Goal: Information Seeking & Learning: Learn about a topic

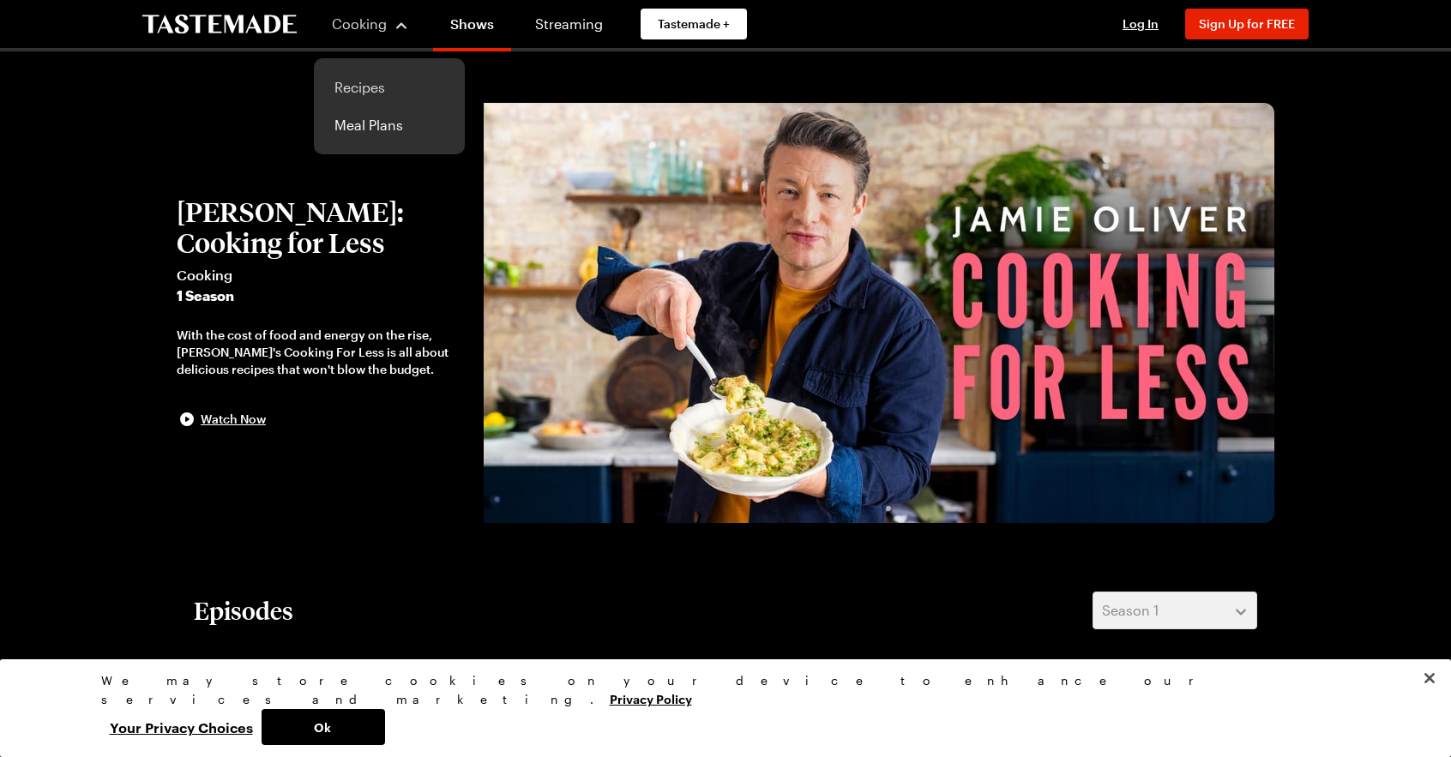
click at [356, 88] on link "Recipes" at bounding box center [389, 88] width 130 height 38
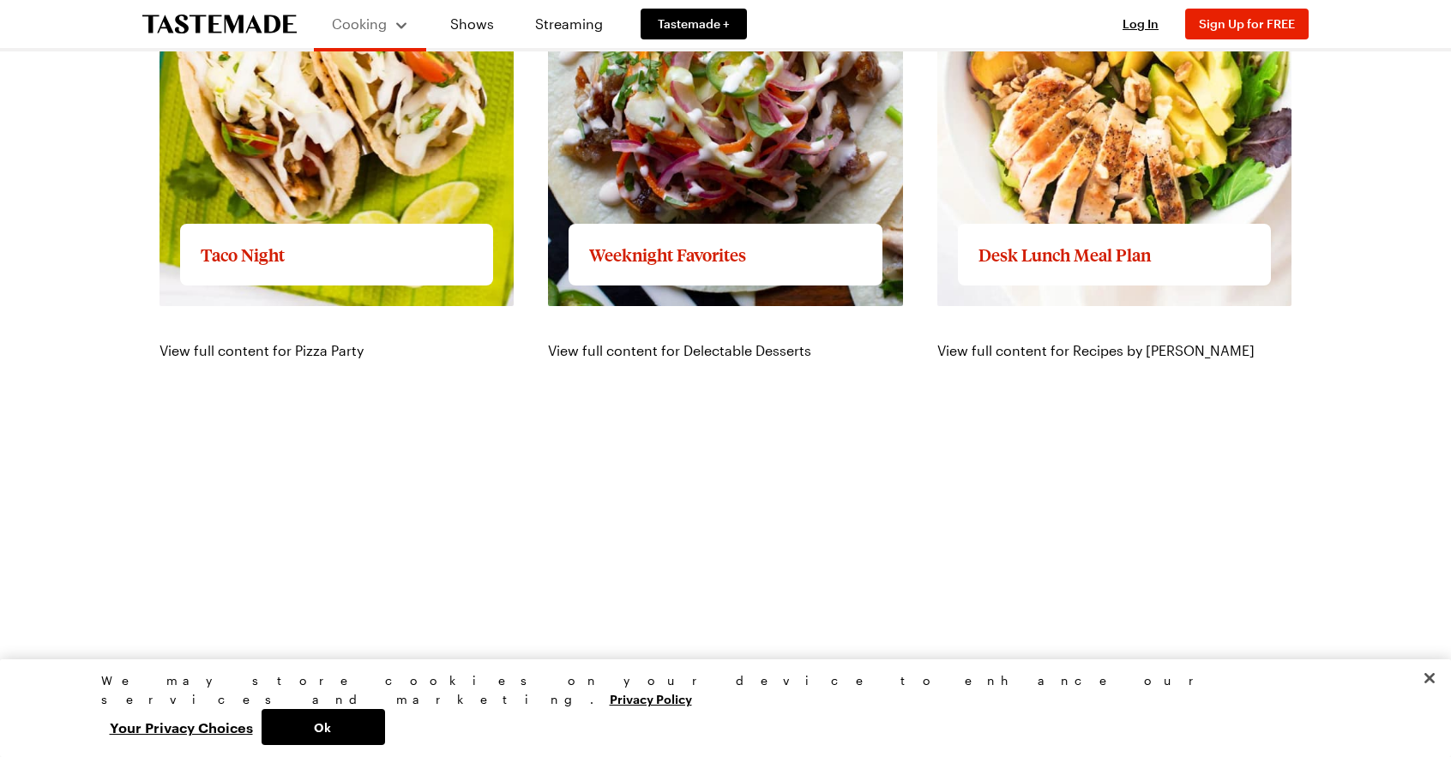
scroll to position [2401, 0]
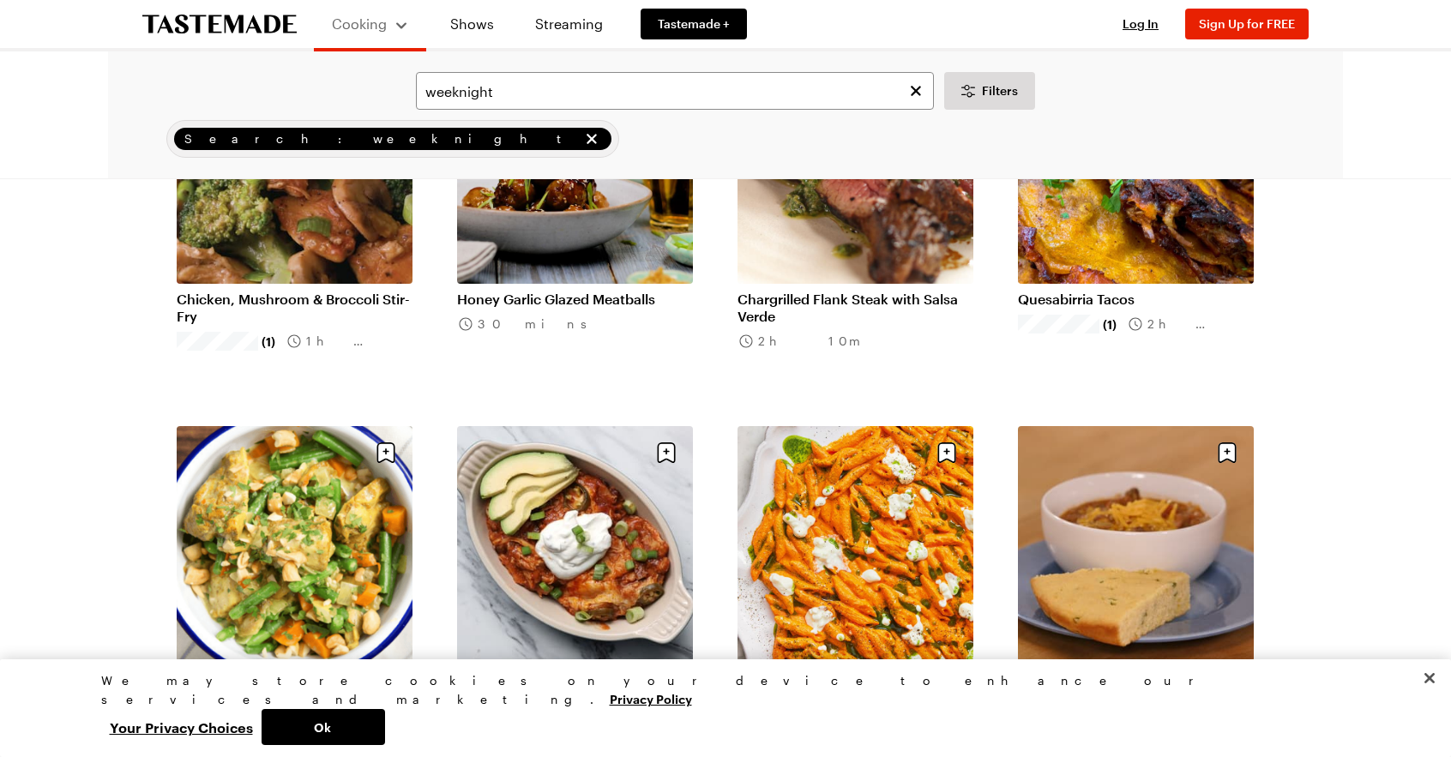
scroll to position [1458, 0]
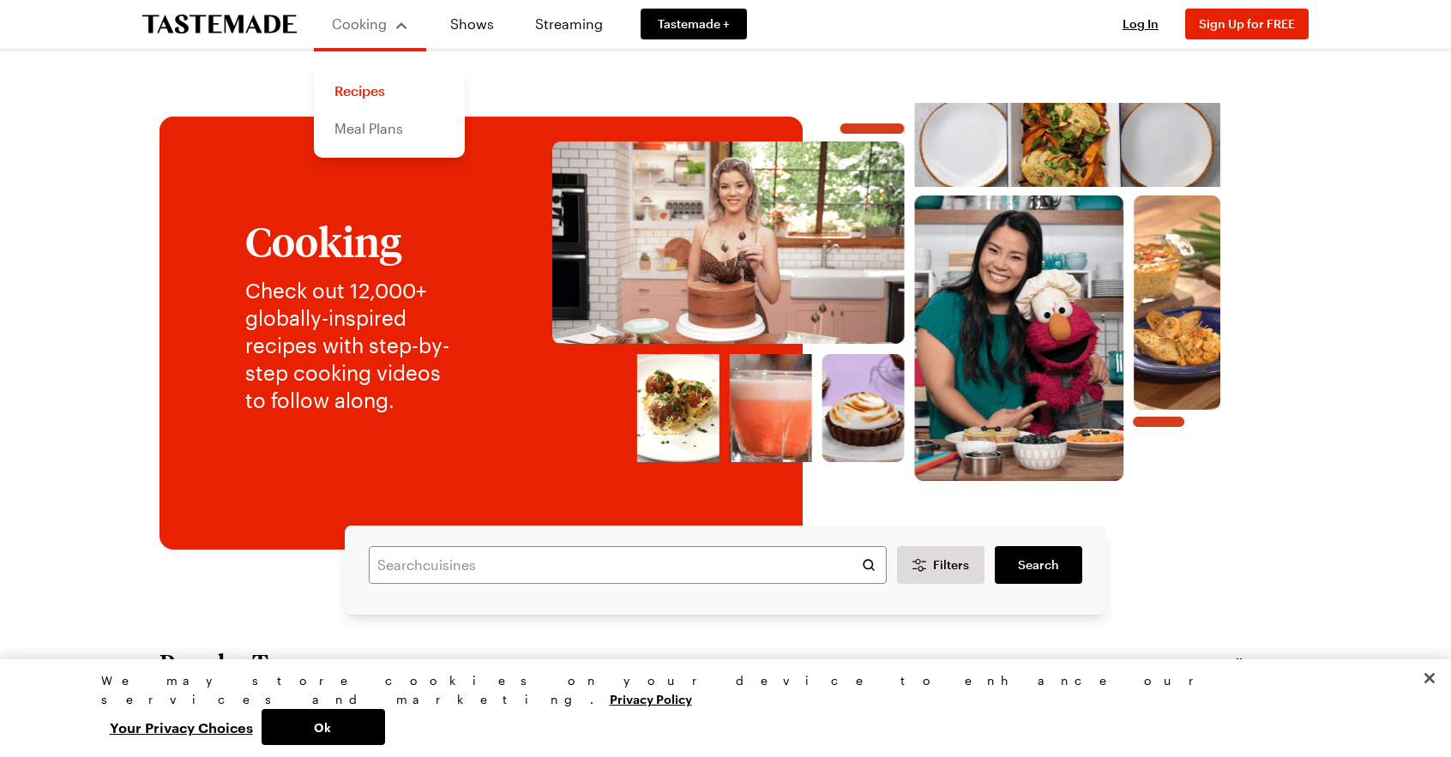
click at [358, 129] on link "Meal Plans" at bounding box center [389, 129] width 130 height 38
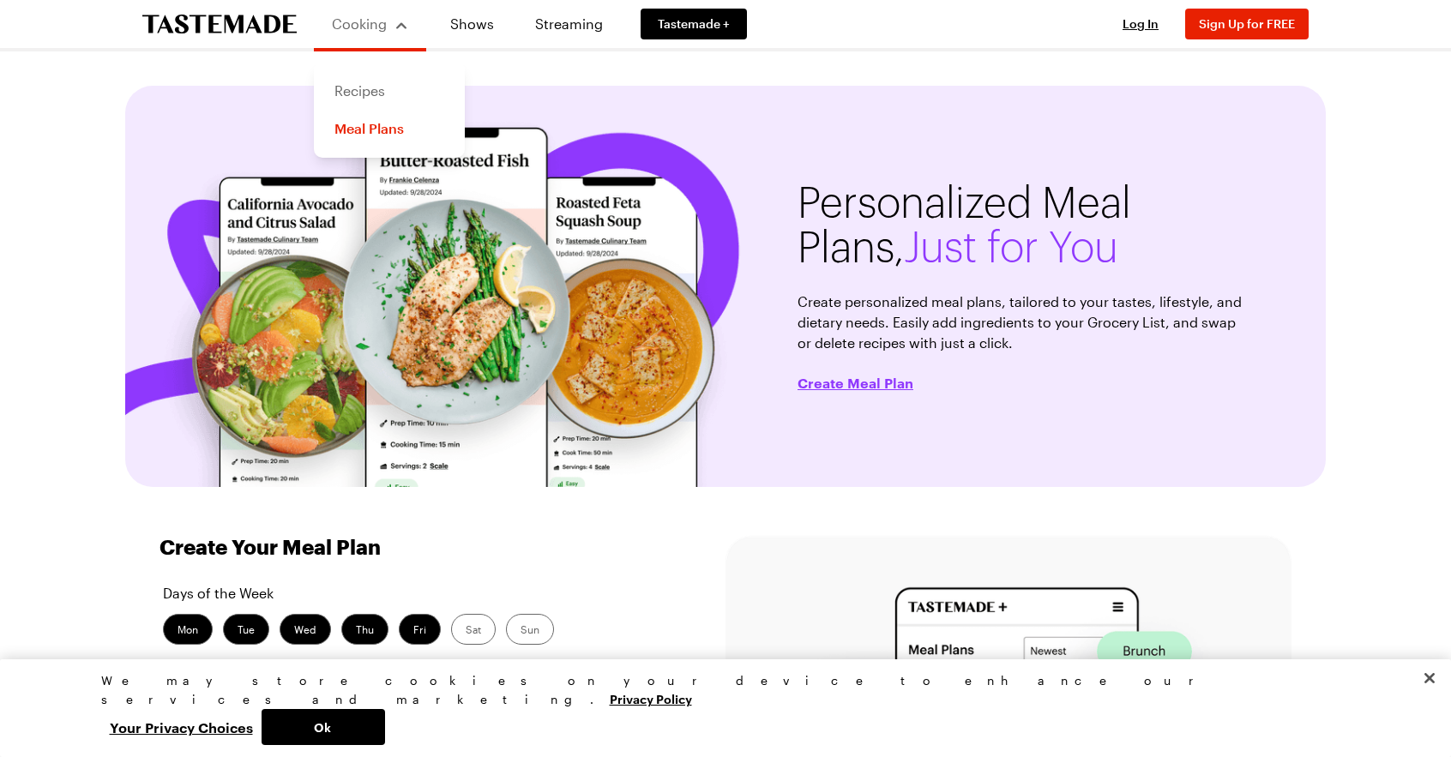
click at [357, 88] on link "Recipes" at bounding box center [389, 91] width 130 height 38
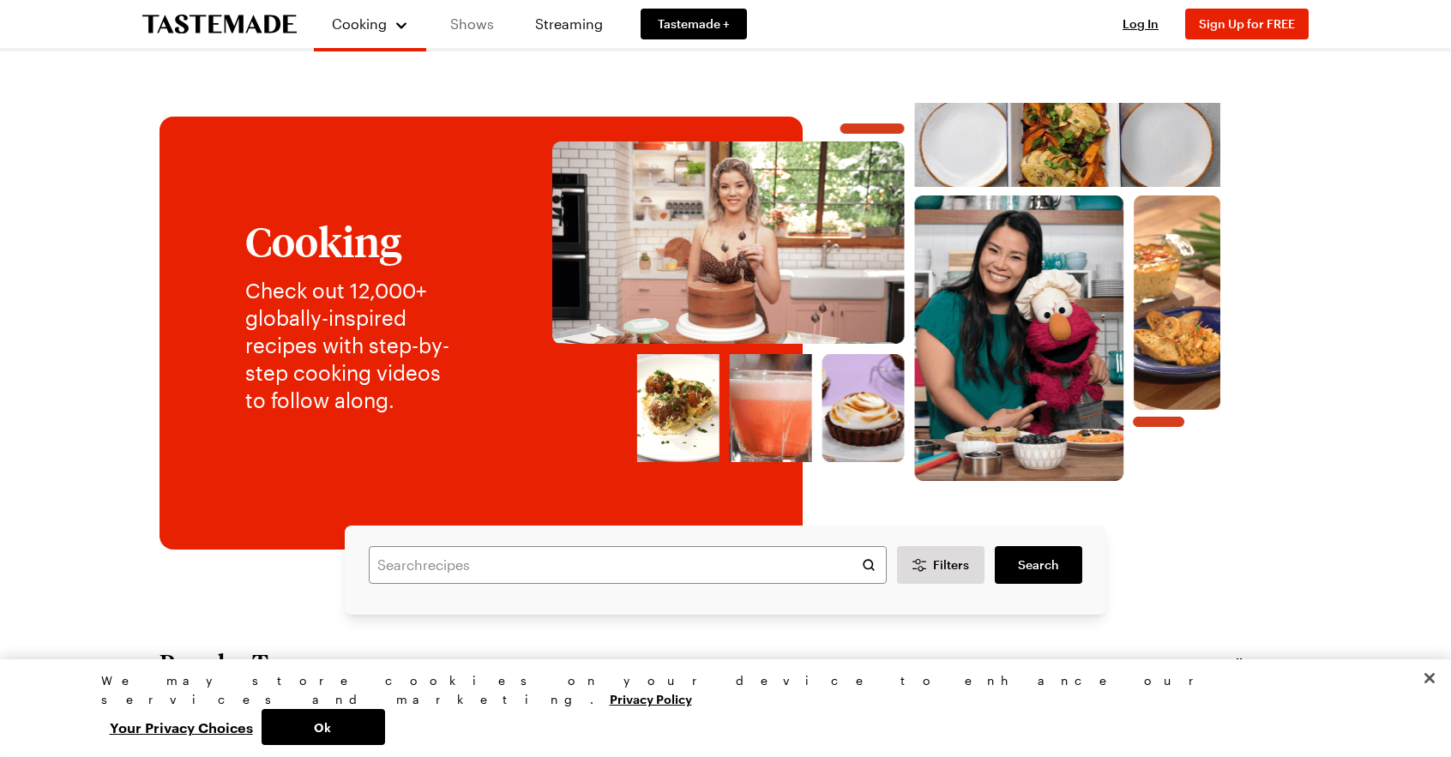
click at [477, 21] on link "Shows" at bounding box center [472, 24] width 78 height 48
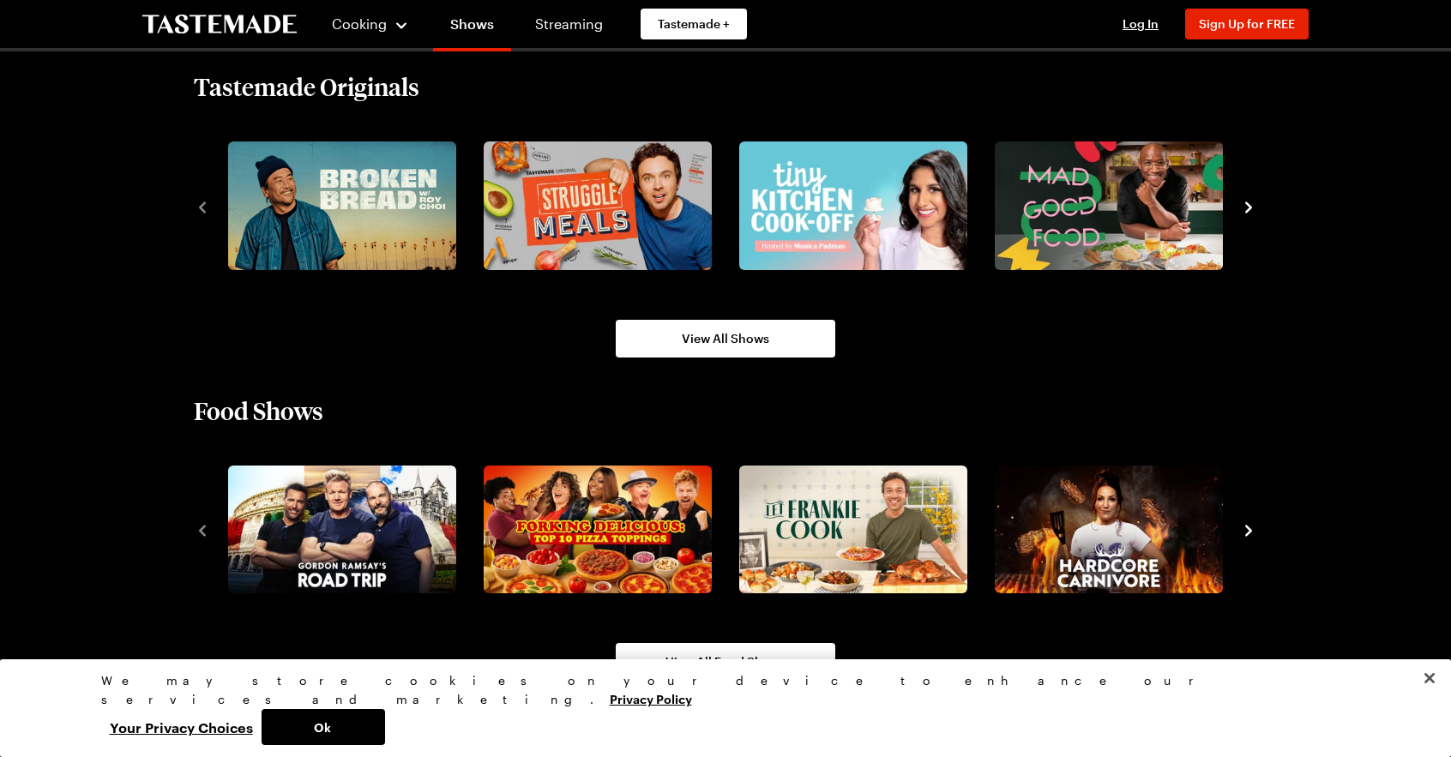
scroll to position [1180, 0]
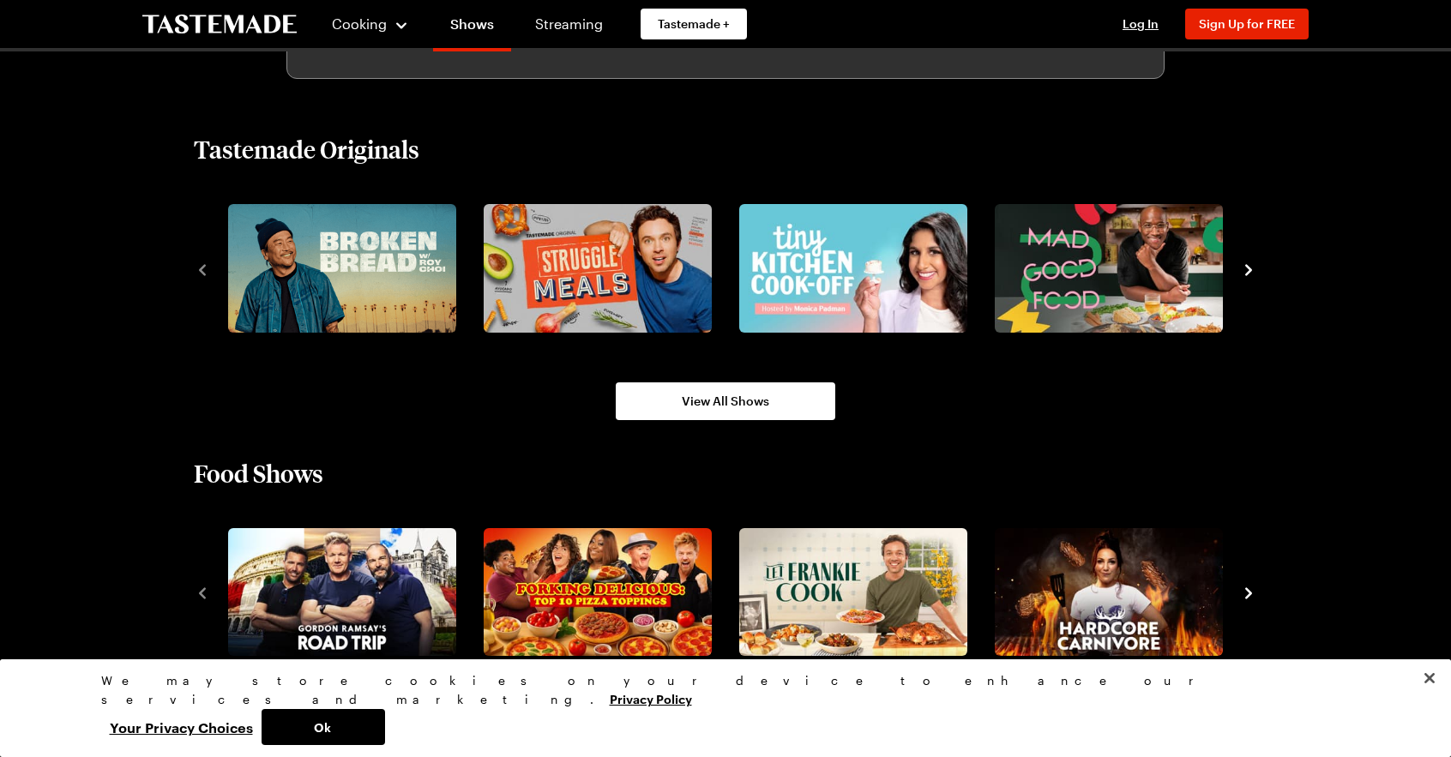
click at [1247, 265] on icon "navigate to next item" at bounding box center [1248, 269] width 7 height 11
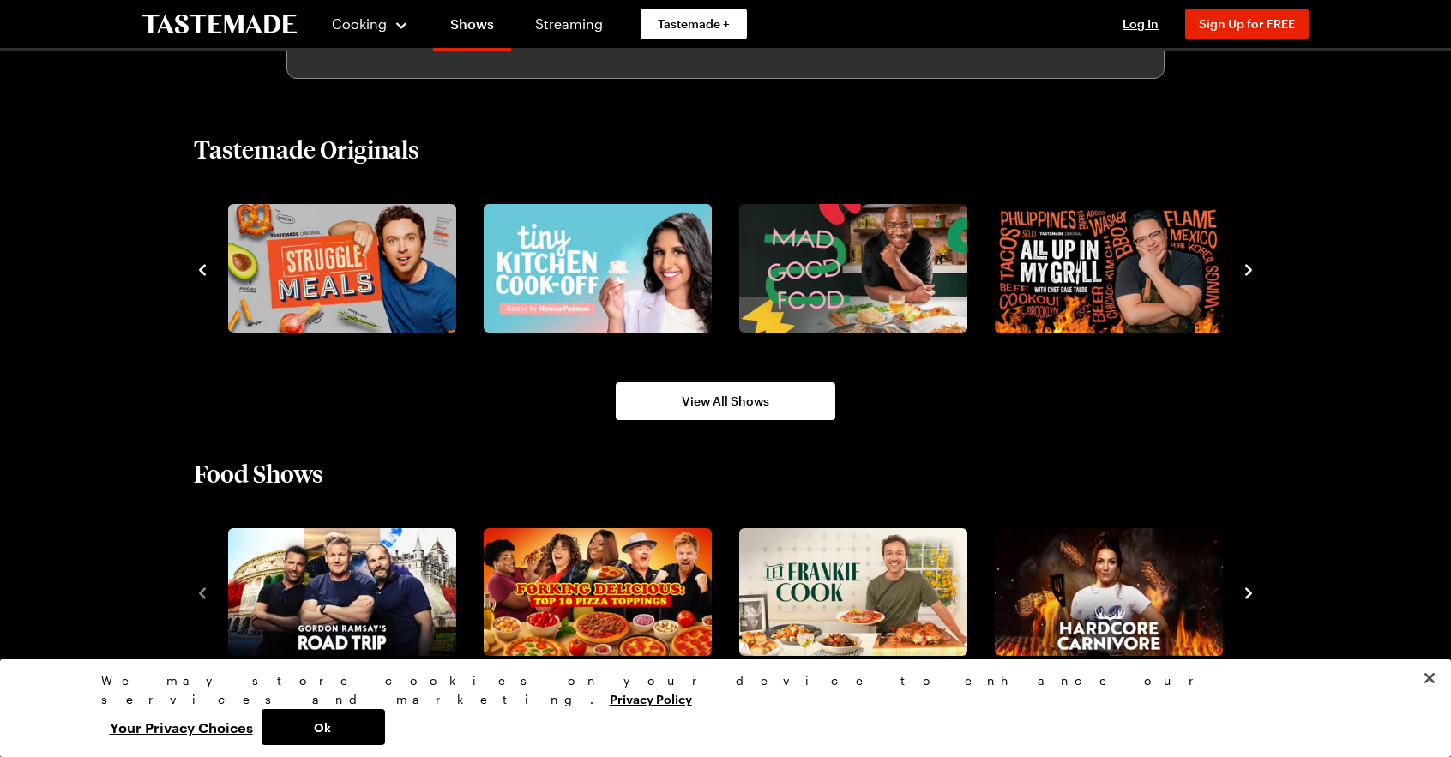
click at [1247, 265] on icon "navigate to next item" at bounding box center [1248, 269] width 7 height 11
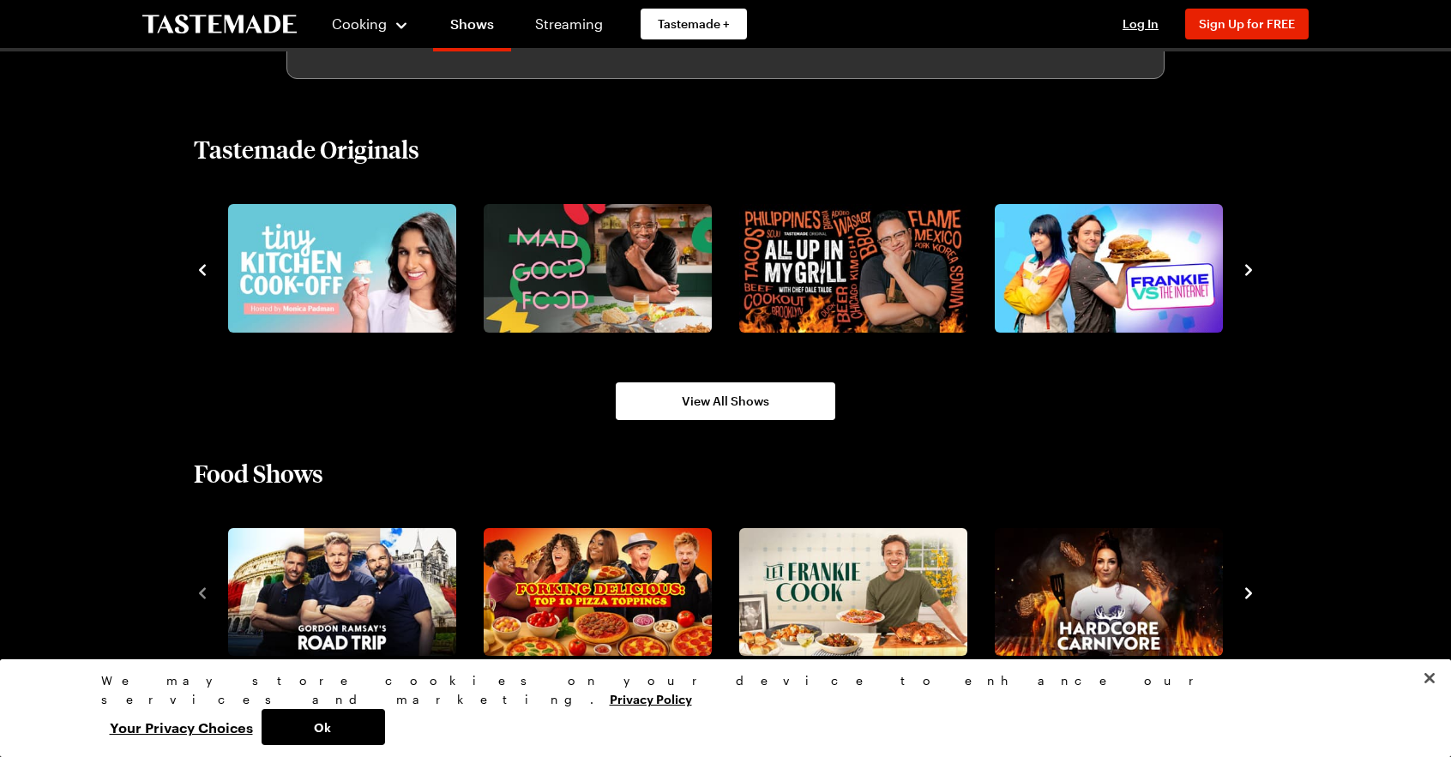
click at [1245, 269] on icon "navigate to next item" at bounding box center [1248, 270] width 17 height 17
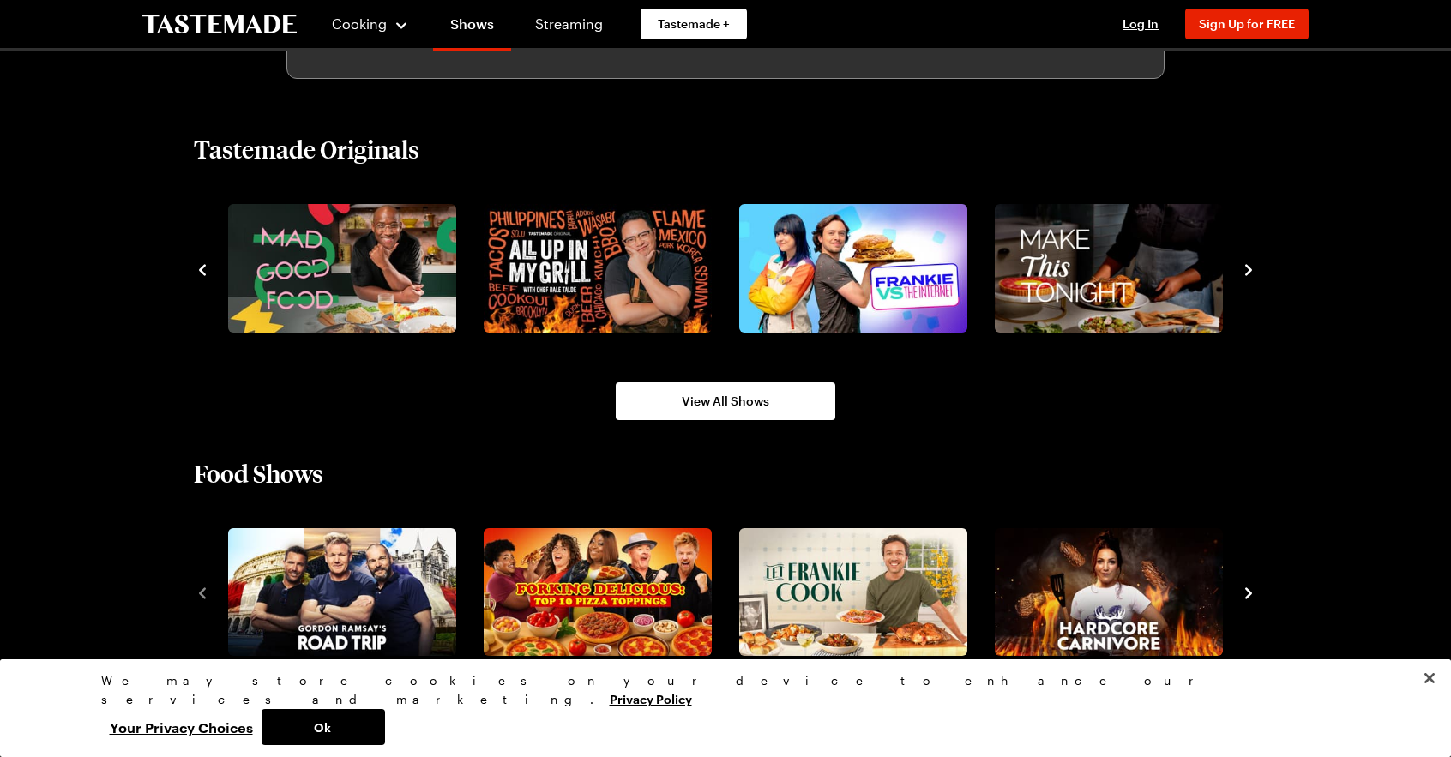
click at [1245, 269] on icon "navigate to next item" at bounding box center [1248, 270] width 17 height 17
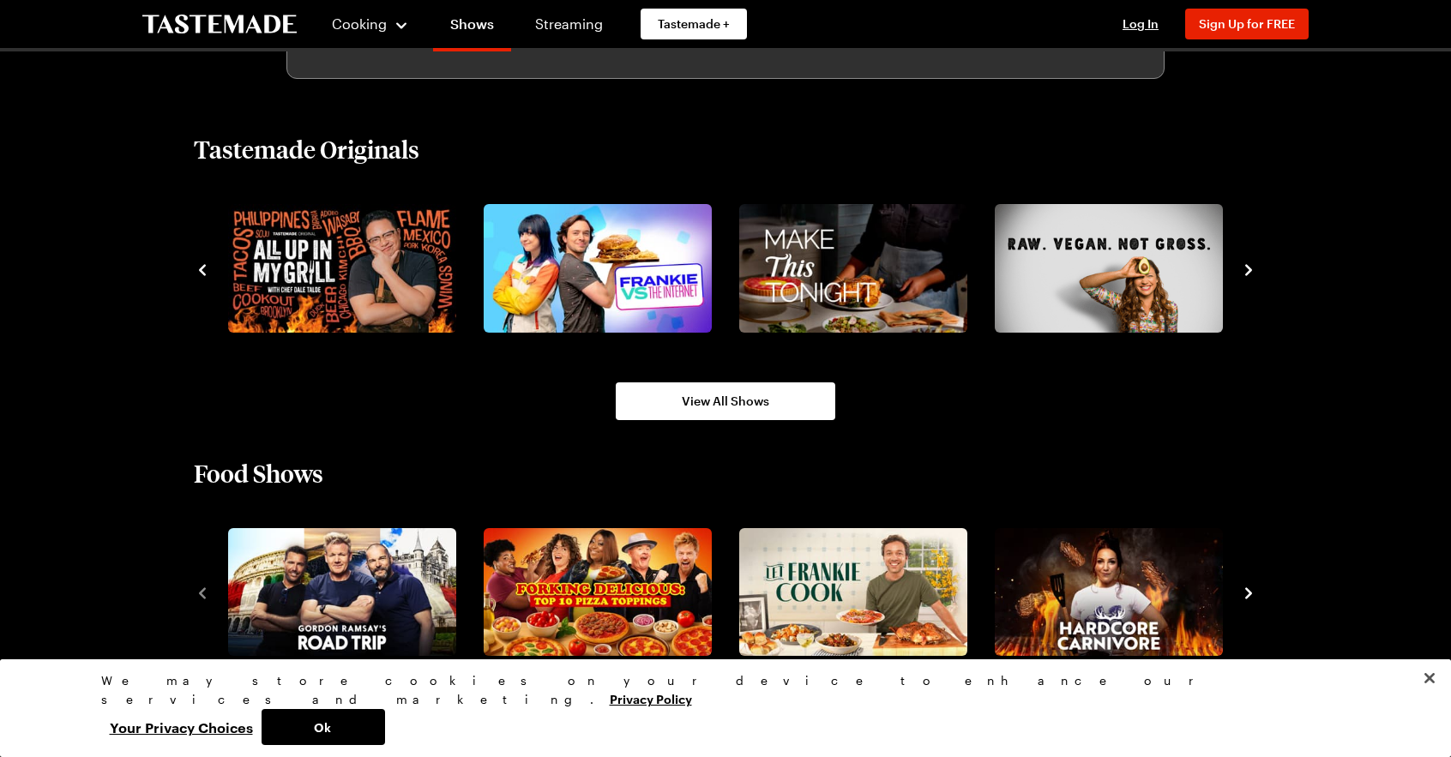
click at [1245, 269] on icon "navigate to next item" at bounding box center [1248, 270] width 17 height 17
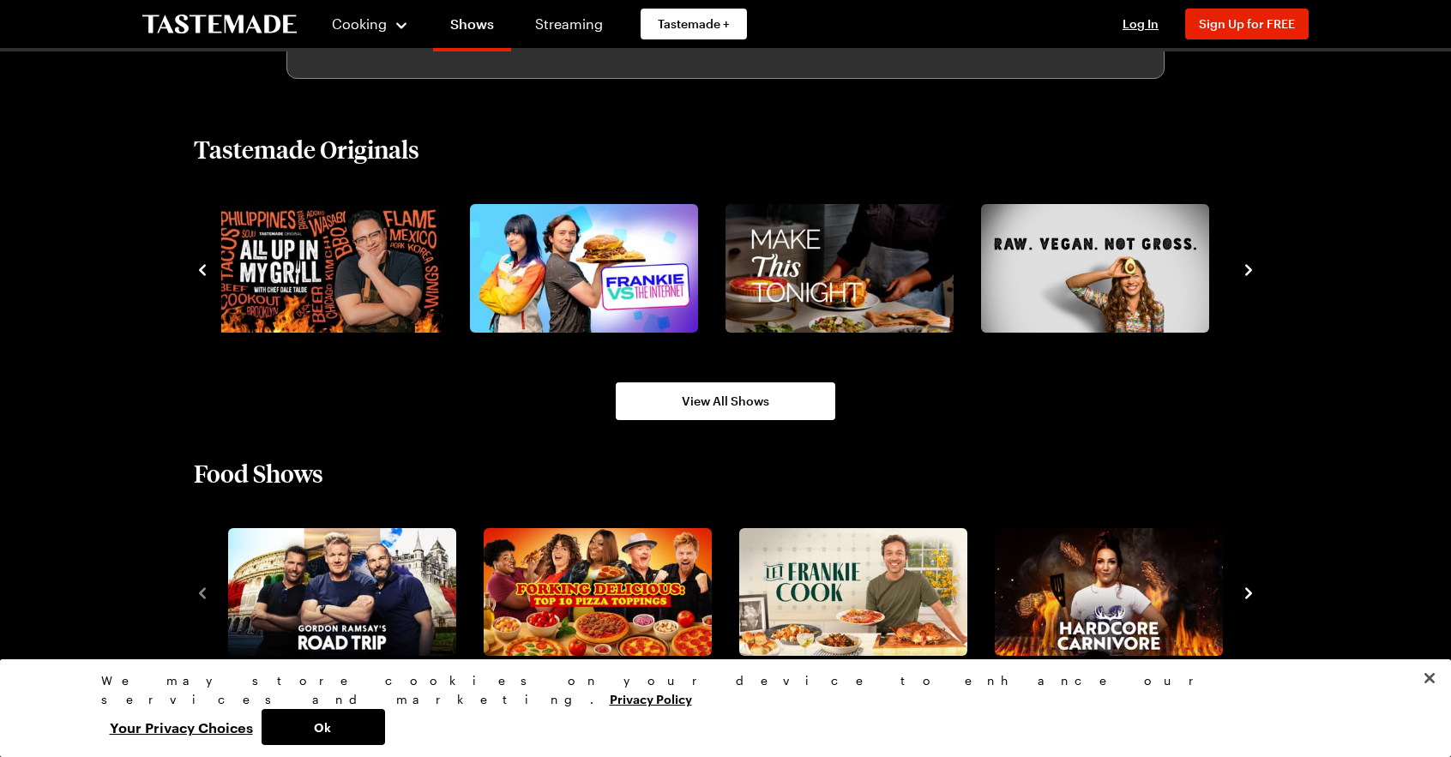
click at [1247, 590] on icon "navigate to next item" at bounding box center [1248, 593] width 7 height 11
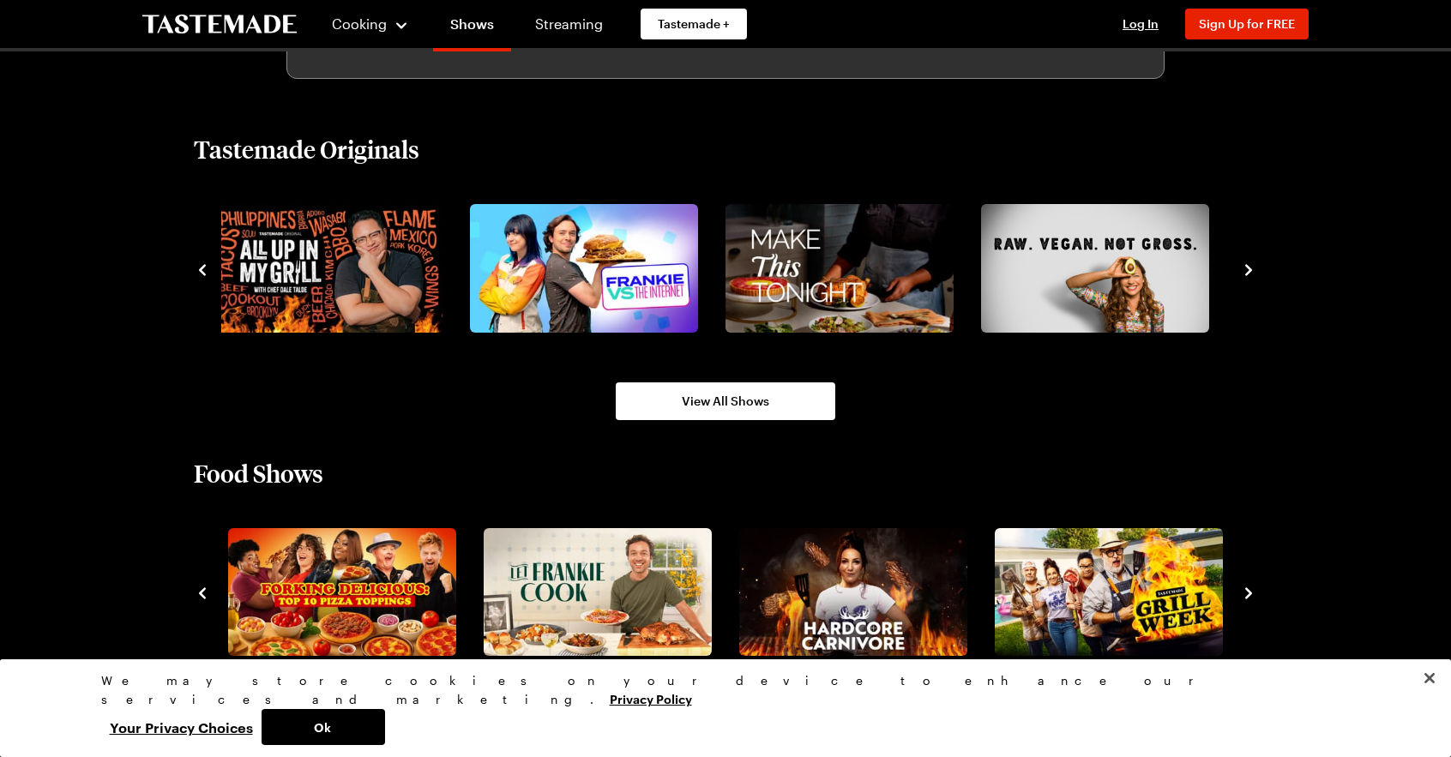
click at [1247, 590] on icon "navigate to next item" at bounding box center [1248, 593] width 7 height 11
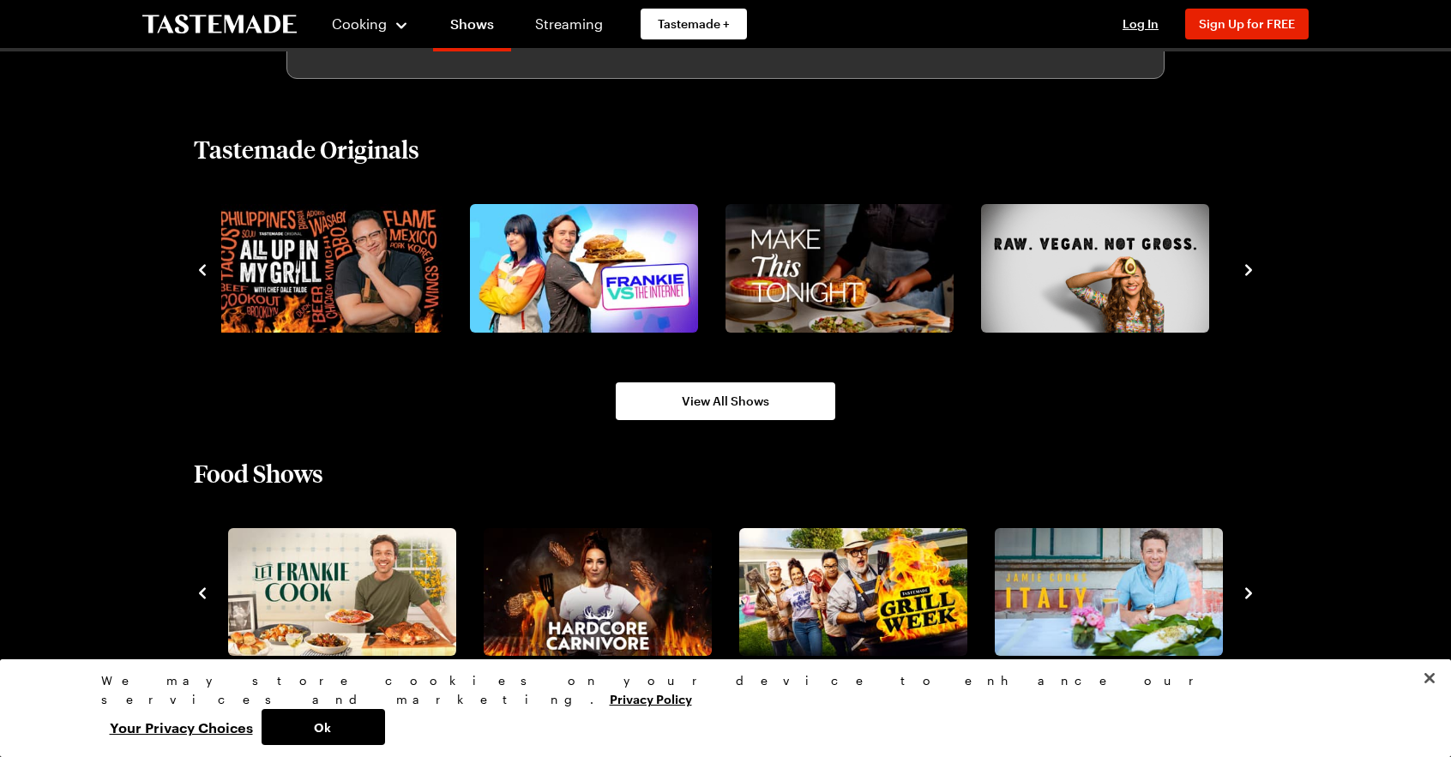
click at [1247, 590] on icon "navigate to next item" at bounding box center [1248, 593] width 7 height 11
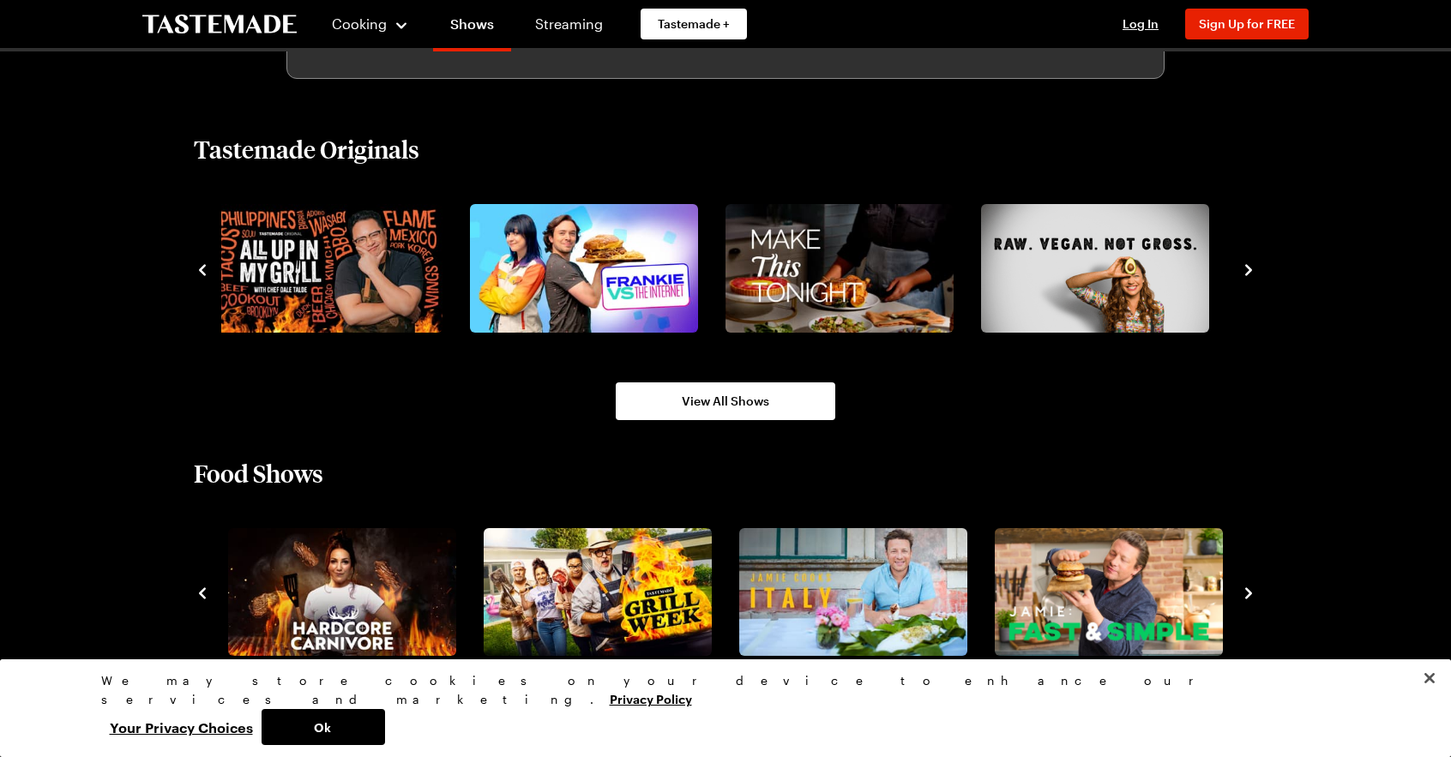
click at [1247, 590] on icon "navigate to next item" at bounding box center [1248, 593] width 7 height 11
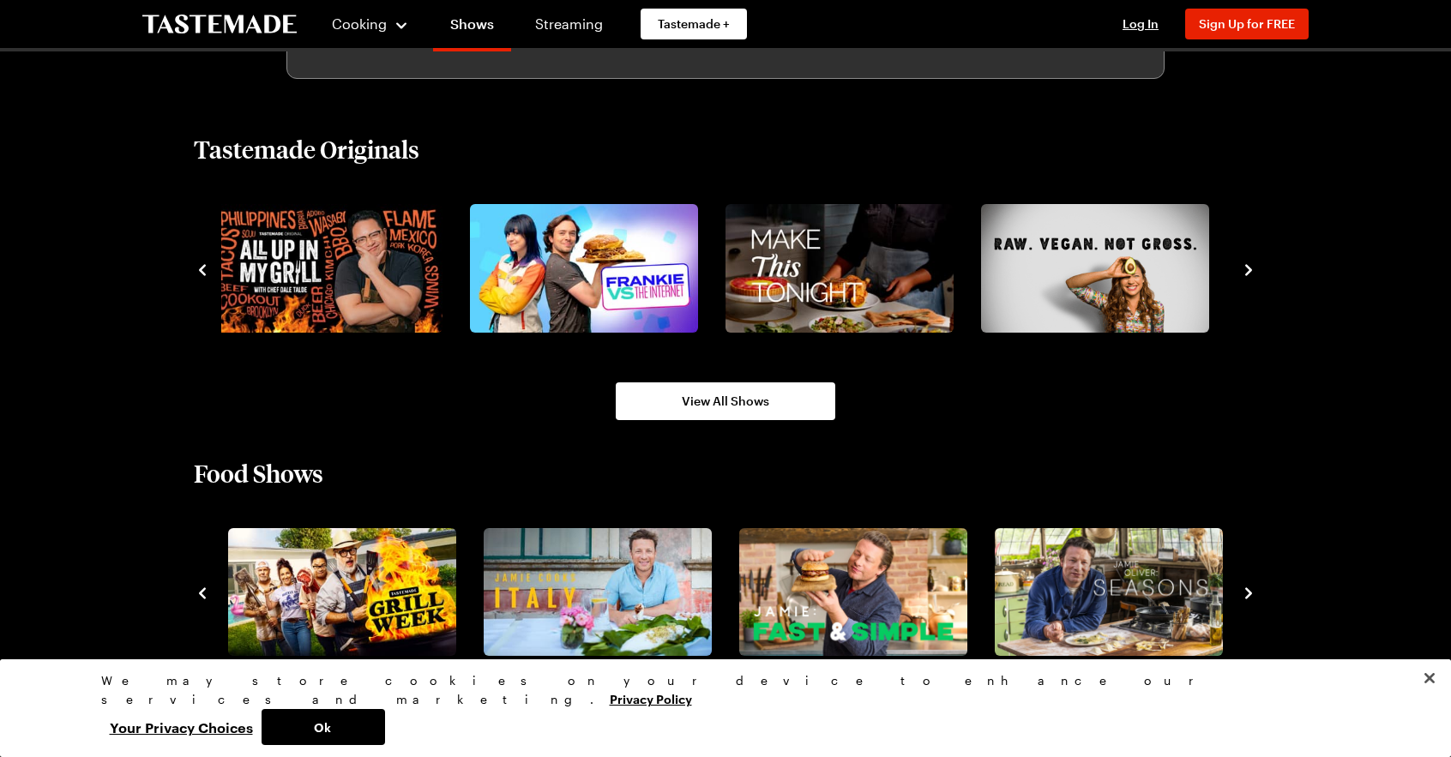
click at [1247, 590] on icon "navigate to next item" at bounding box center [1248, 593] width 7 height 11
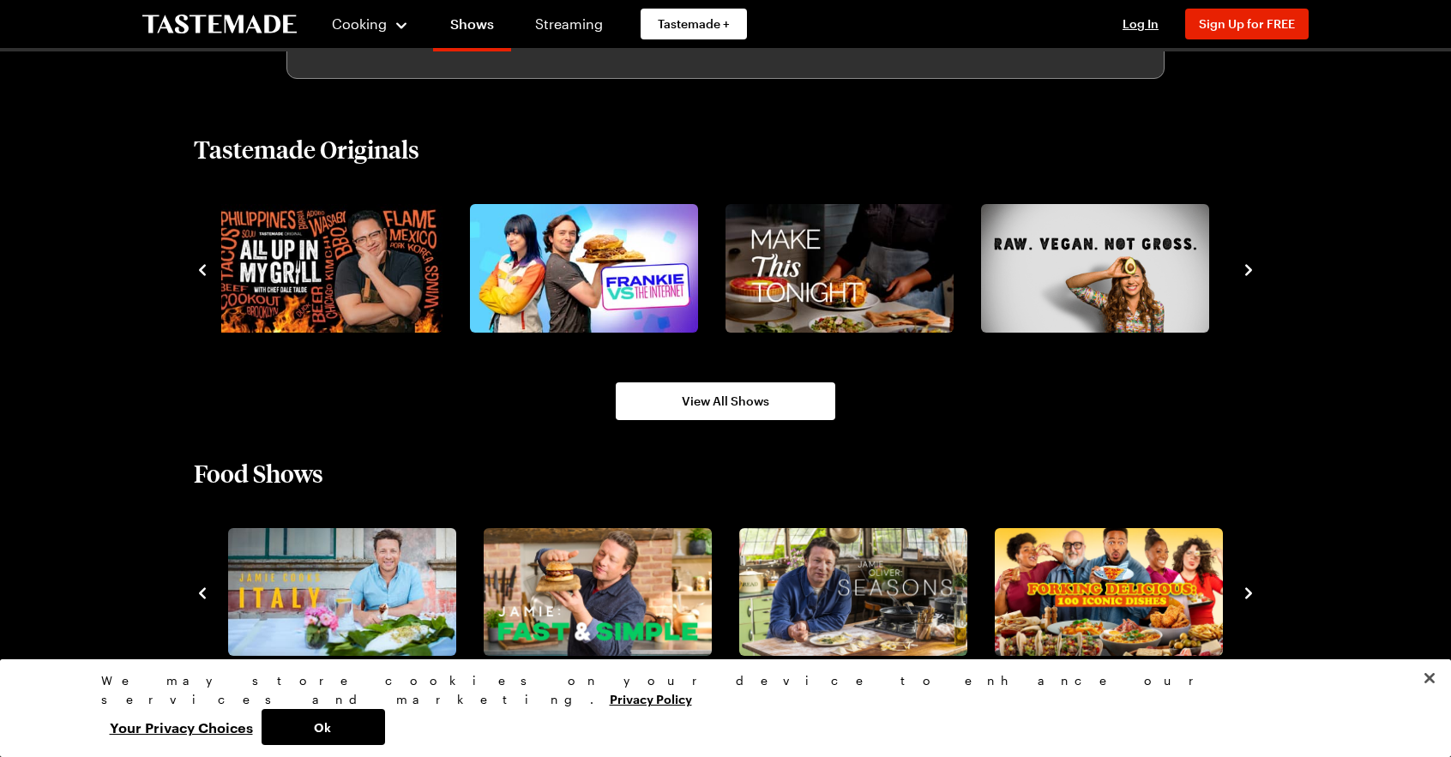
click at [1247, 590] on icon "navigate to next item" at bounding box center [1248, 593] width 7 height 11
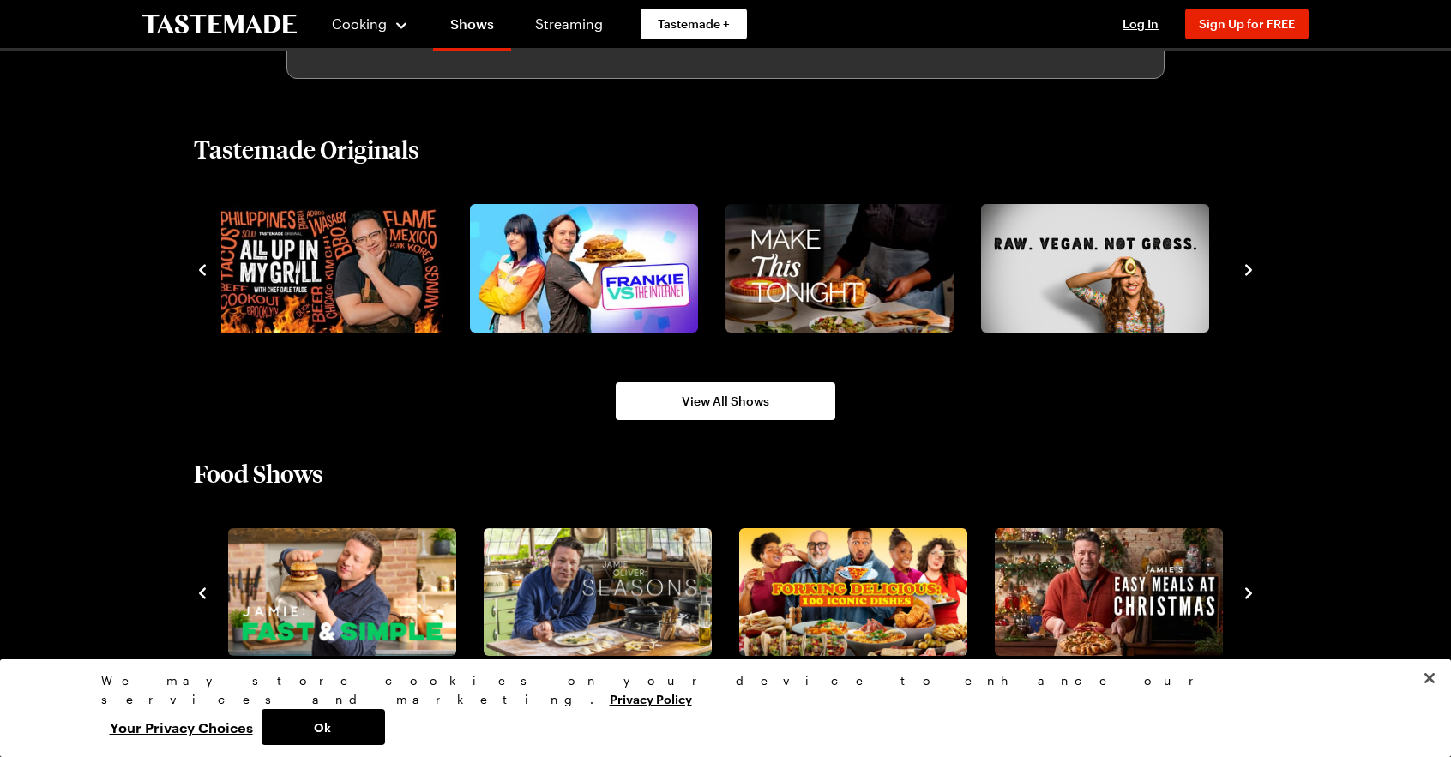
click at [1247, 590] on icon "navigate to next item" at bounding box center [1248, 593] width 7 height 11
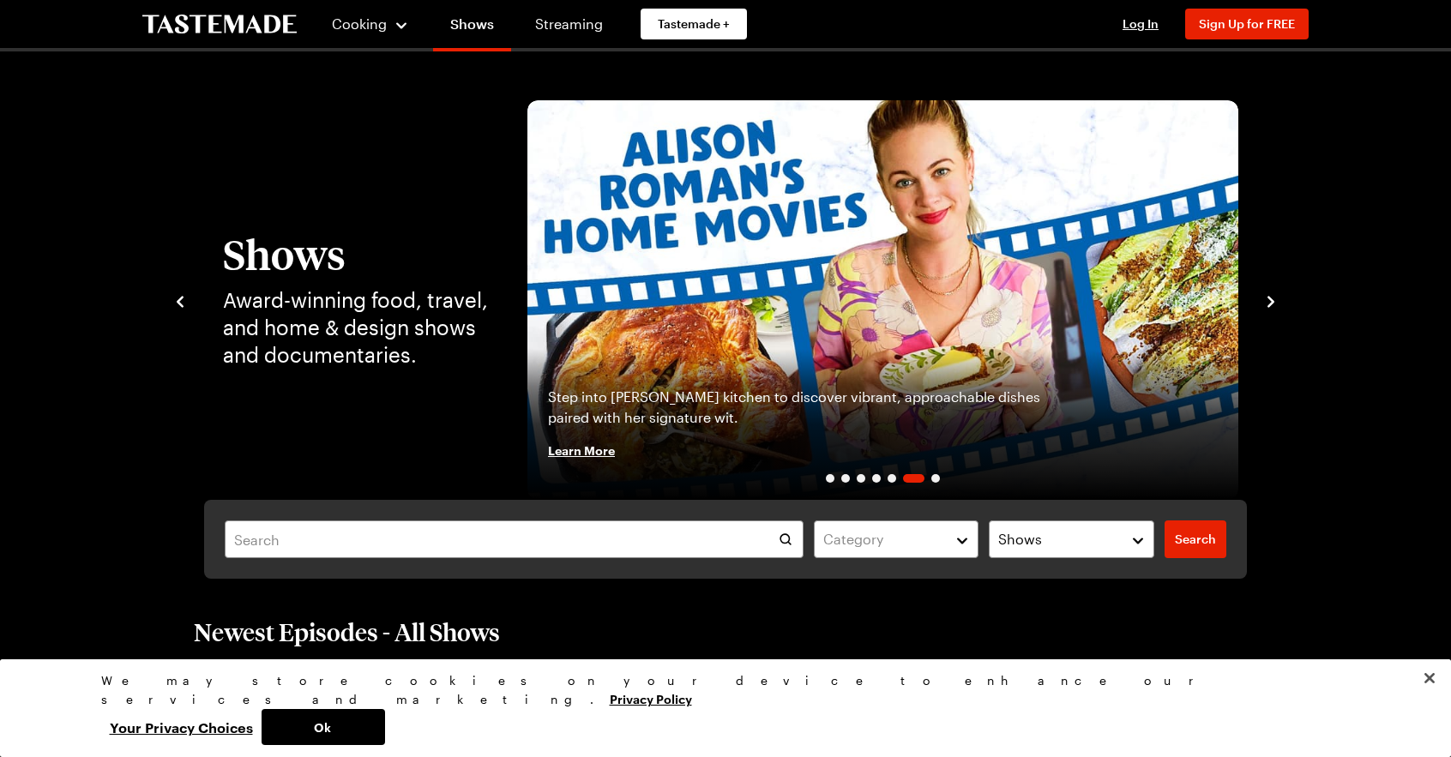
scroll to position [0, 0]
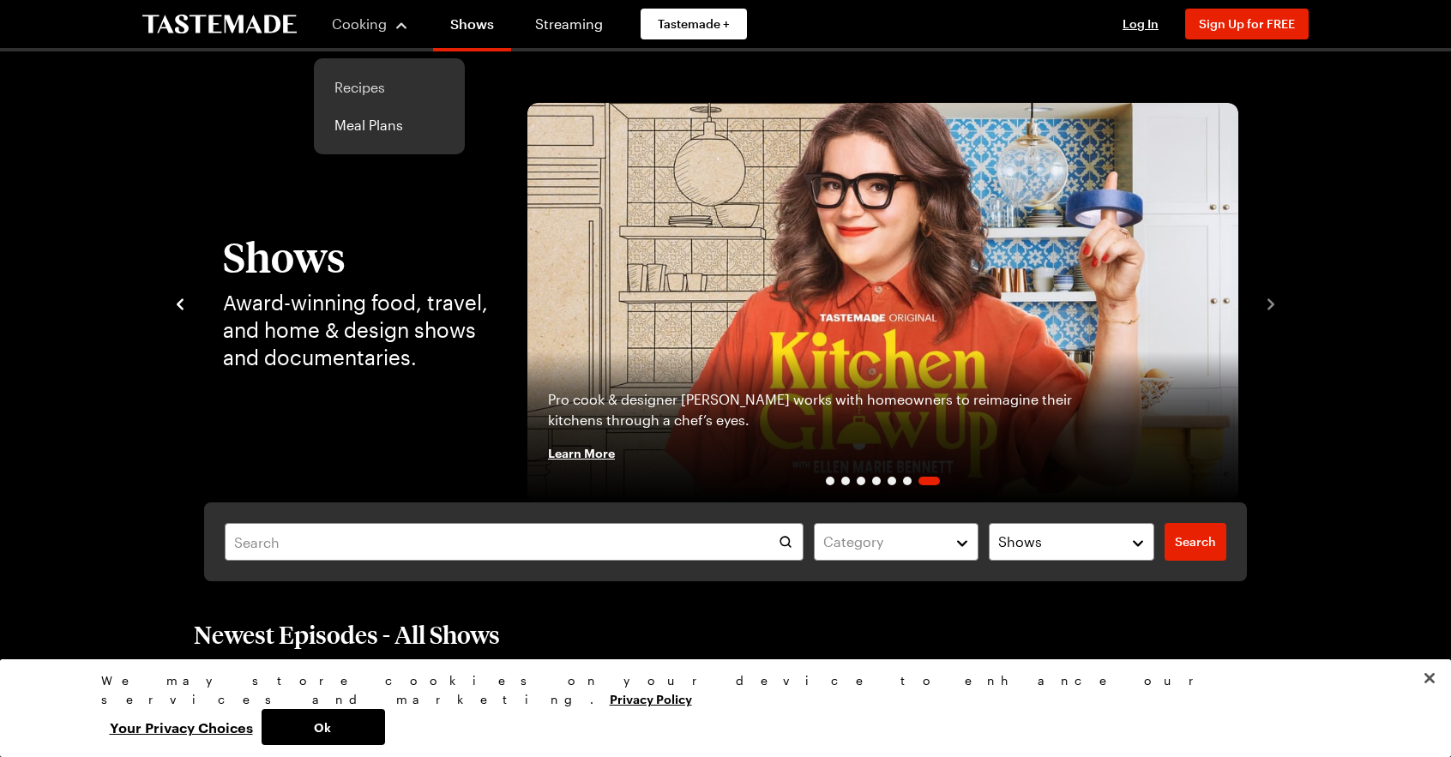
click at [357, 78] on link "Recipes" at bounding box center [389, 88] width 130 height 38
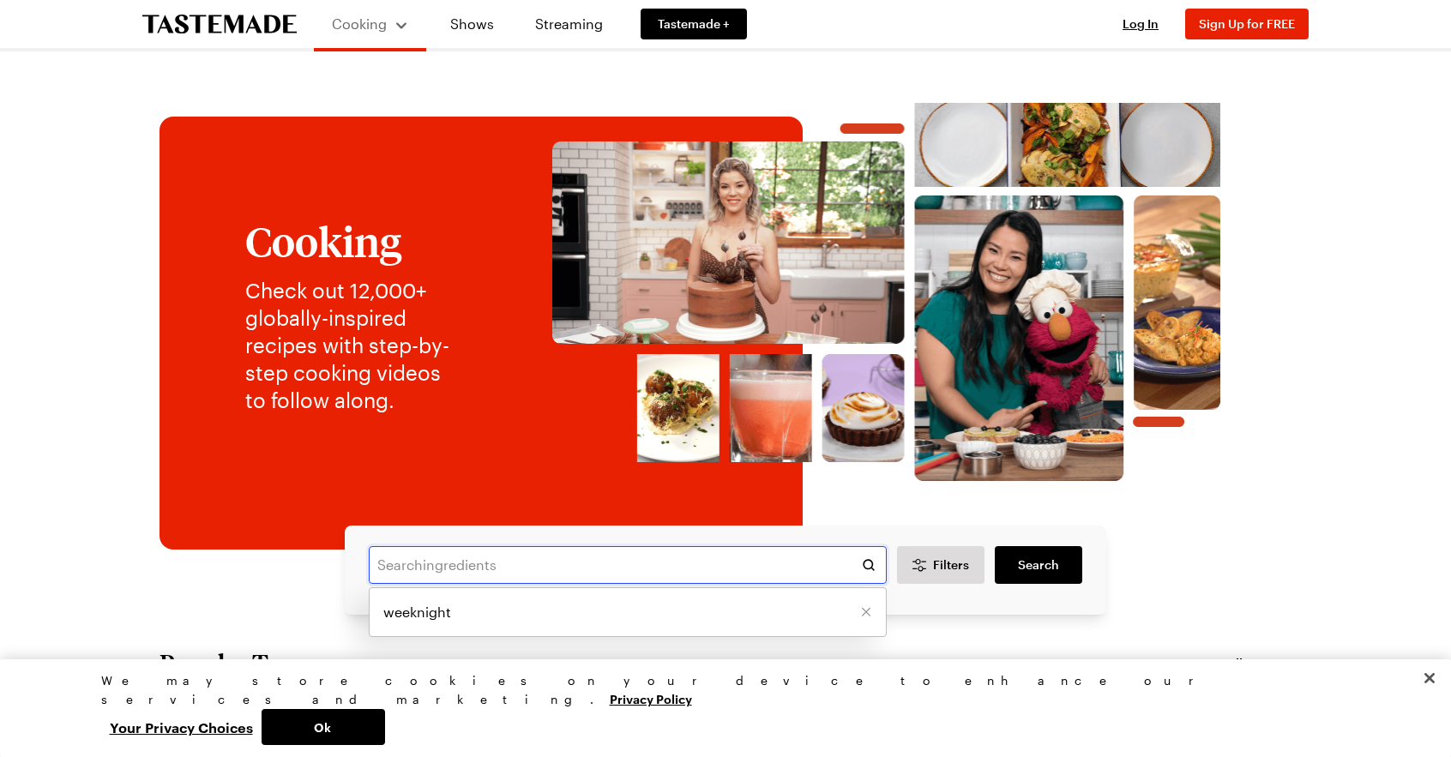
click at [599, 573] on input "text" at bounding box center [628, 565] width 518 height 38
type input "mega meatloaf"
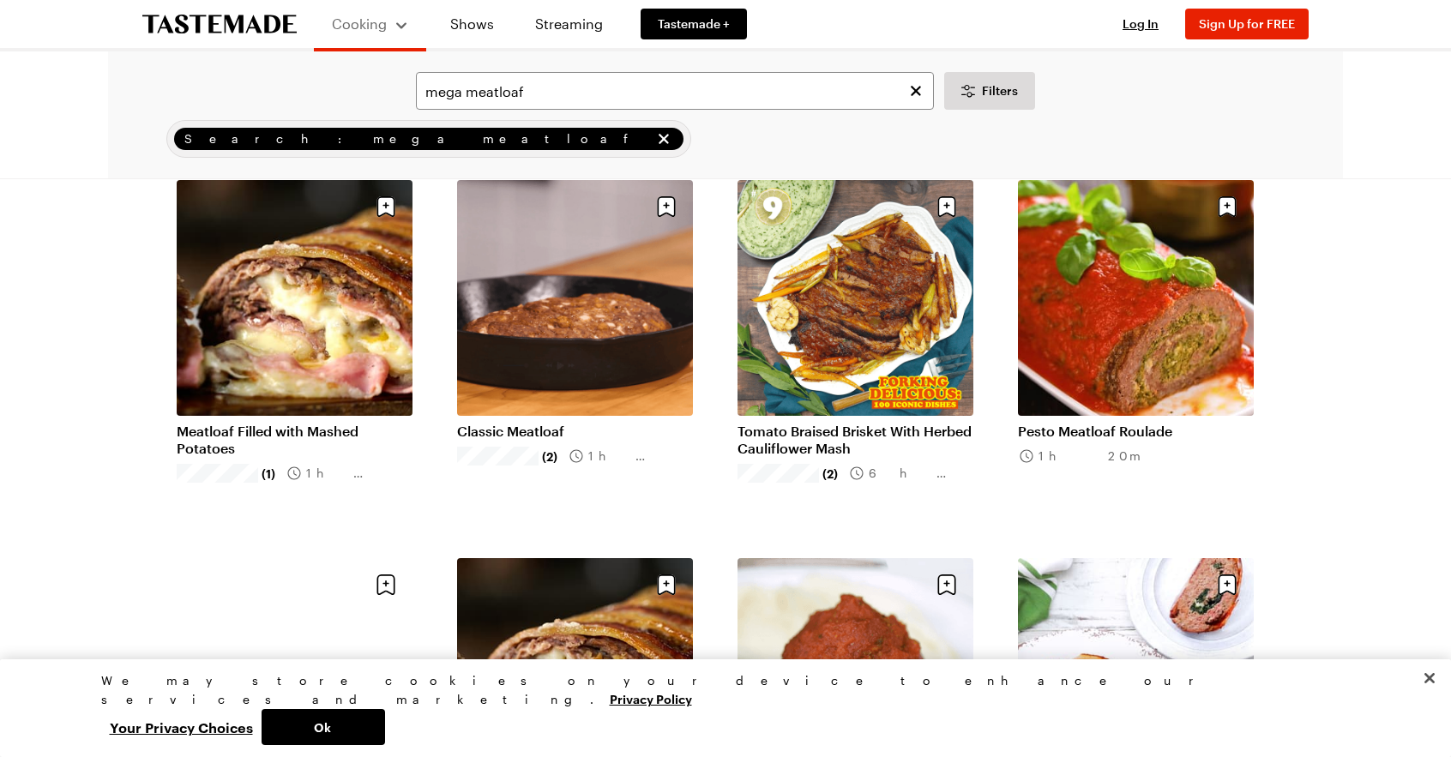
scroll to position [90, 0]
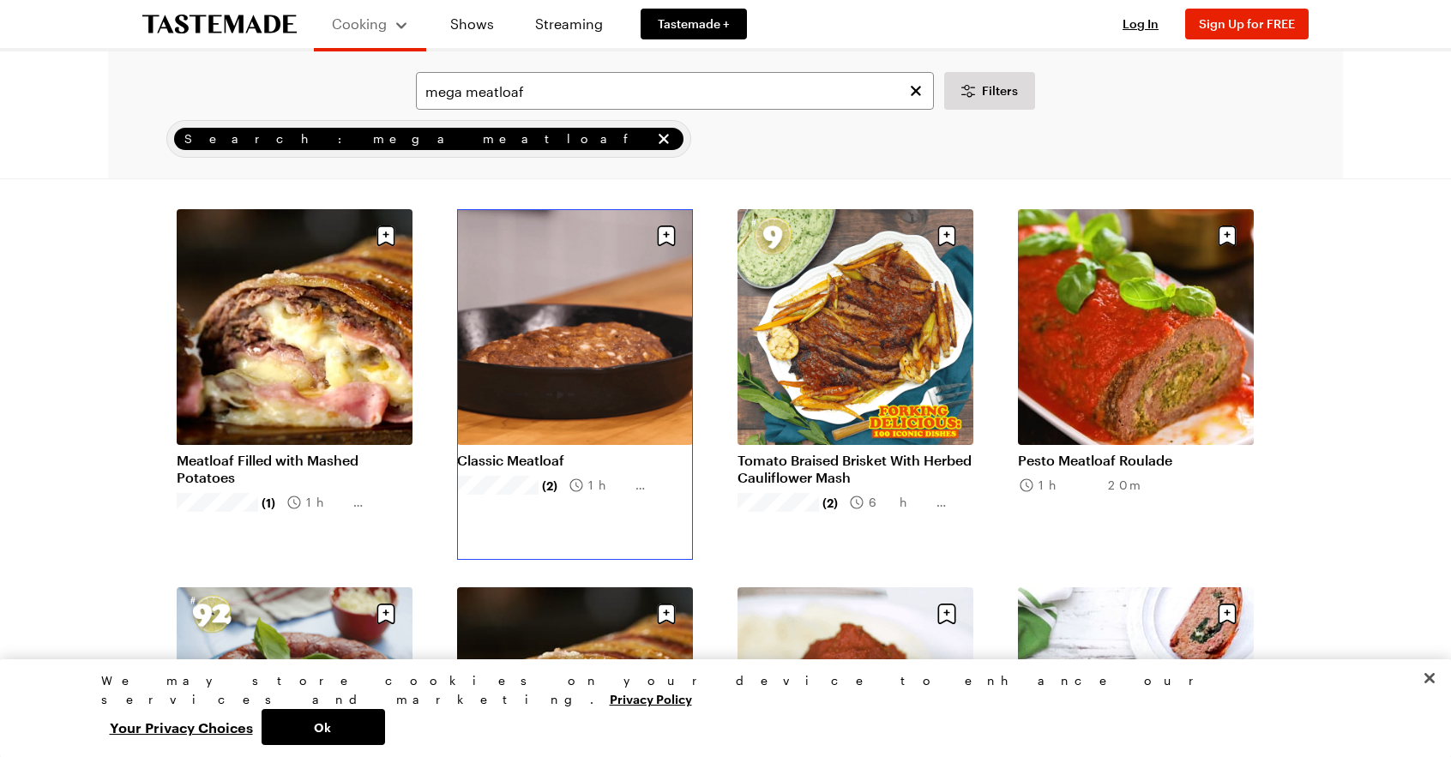
click at [587, 452] on link "Classic Meatloaf" at bounding box center [575, 460] width 236 height 17
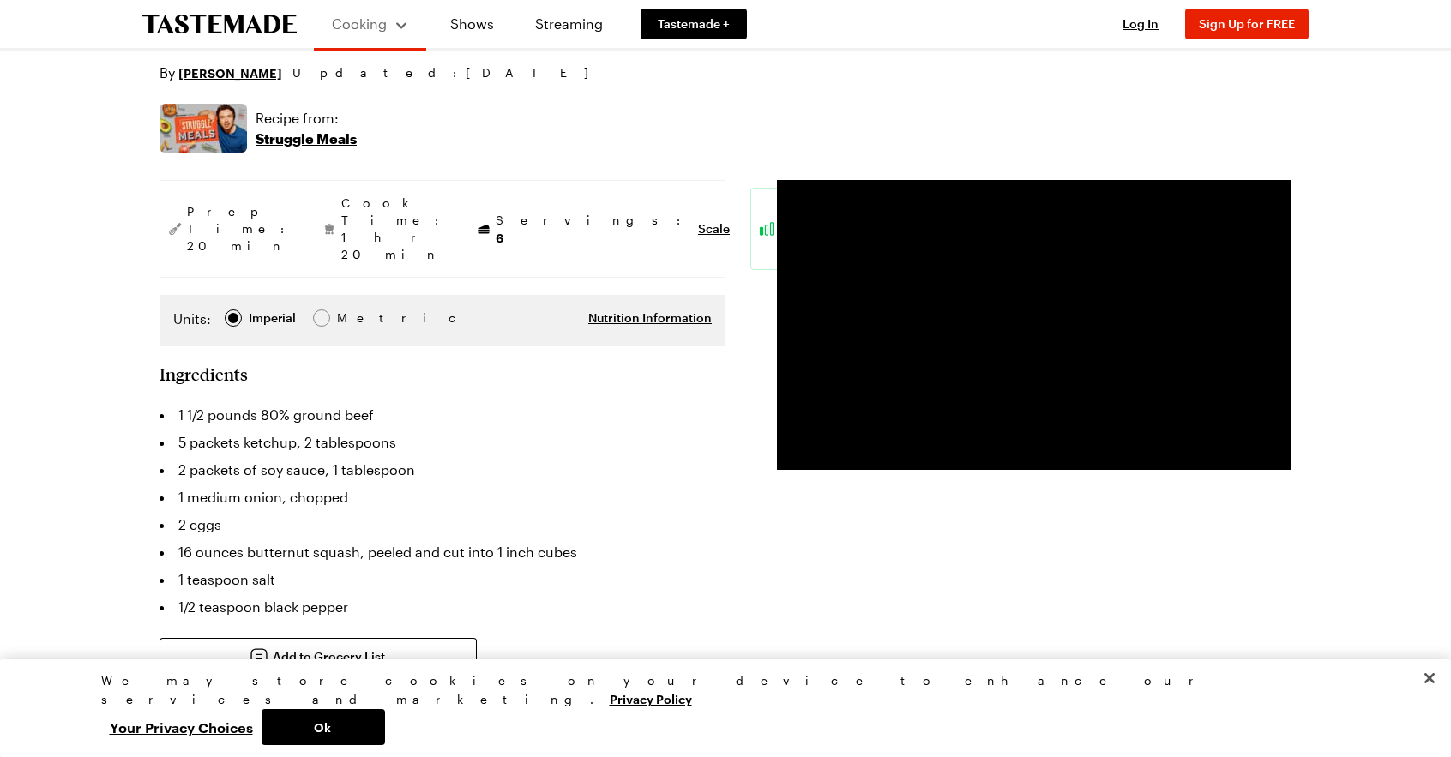
scroll to position [343, 0]
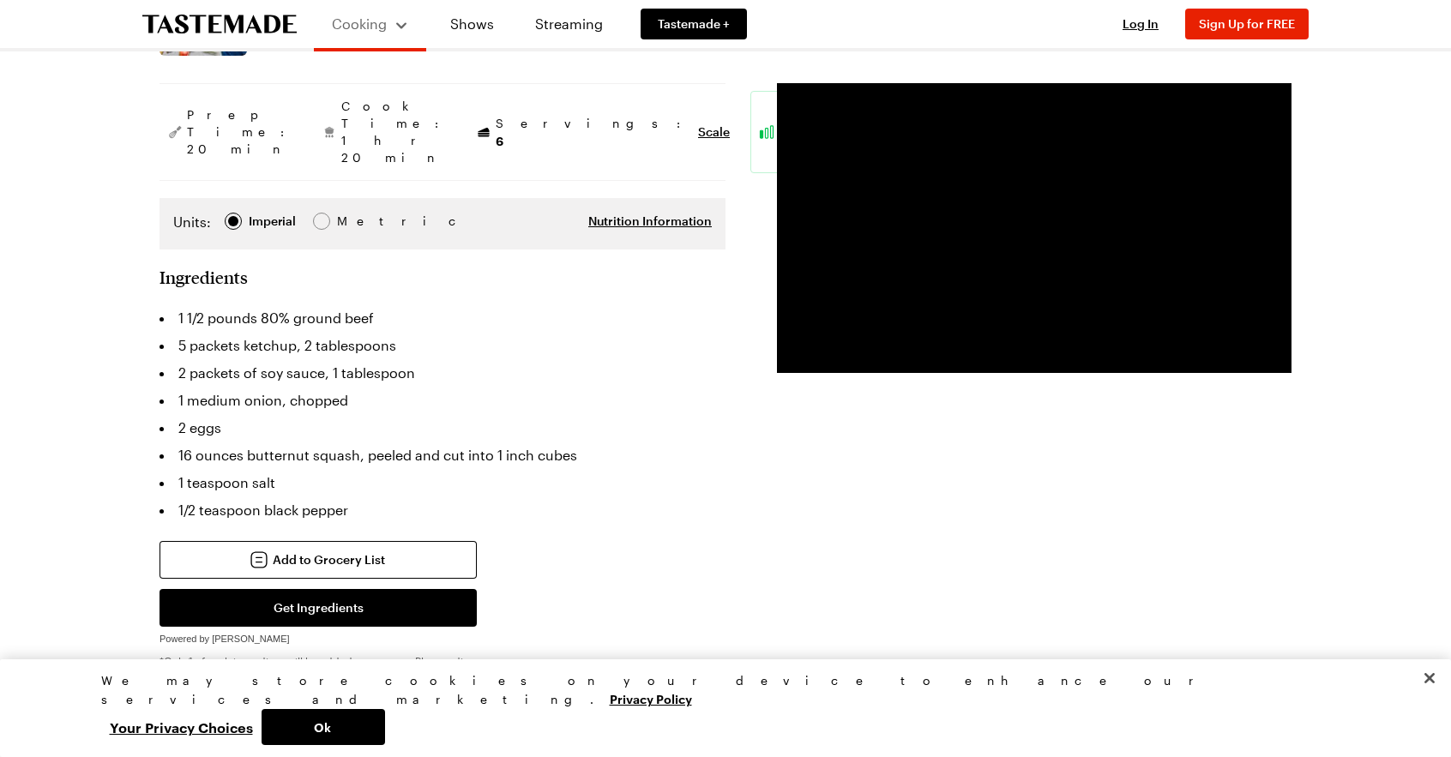
scroll to position [90, 0]
